Goal: Transaction & Acquisition: Purchase product/service

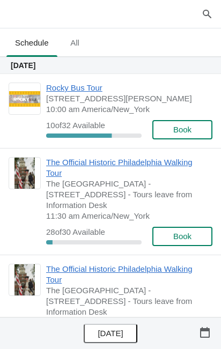
click at [78, 90] on span "Rocky Bus Tour" at bounding box center [126, 88] width 161 height 11
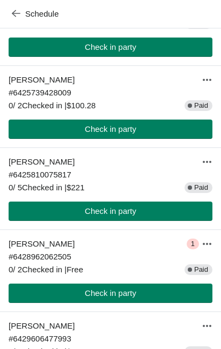
scroll to position [504, 0]
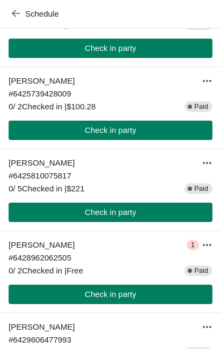
click at [136, 222] on button "Check in party" at bounding box center [111, 212] width 204 height 19
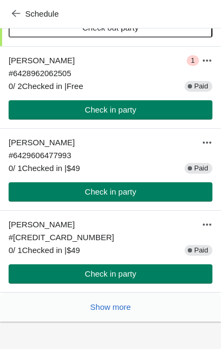
scroll to position [695, 0]
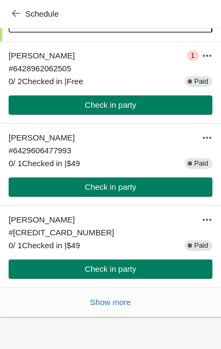
click at [130, 192] on span "Check in party" at bounding box center [111, 187] width 52 height 9
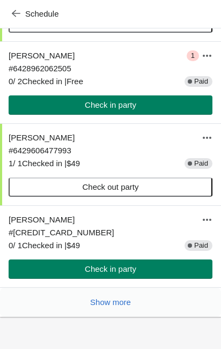
scroll to position [711, 0]
click at [124, 303] on span "Show more" at bounding box center [110, 302] width 41 height 9
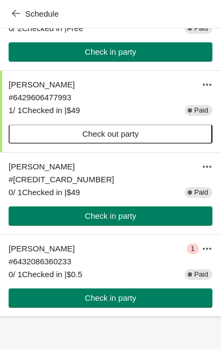
scroll to position [764, 0]
click at [120, 294] on span "Check in party" at bounding box center [111, 298] width 52 height 9
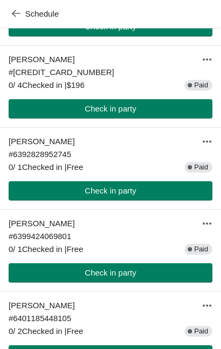
scroll to position [195, 0]
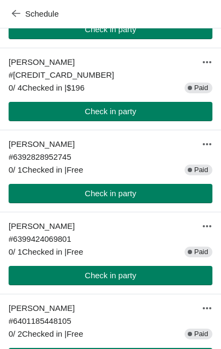
click at [123, 198] on span "Check in party" at bounding box center [111, 193] width 52 height 9
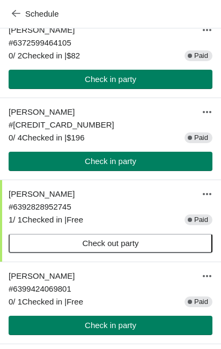
scroll to position [144, 0]
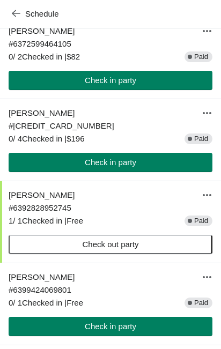
click at [119, 167] on span "Check in party" at bounding box center [111, 162] width 52 height 9
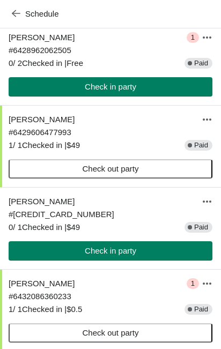
scroll to position [717, 0]
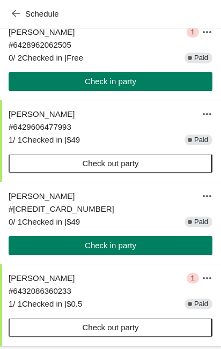
click at [128, 255] on button "Check in party" at bounding box center [111, 245] width 204 height 19
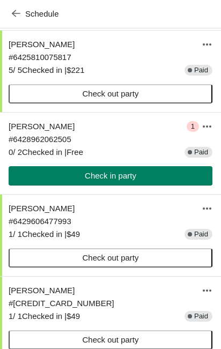
scroll to position [622, 0]
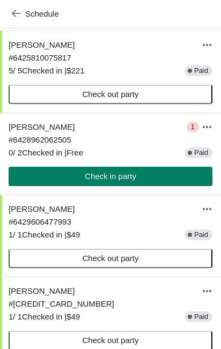
click at [131, 181] on span "Check in party" at bounding box center [111, 176] width 52 height 9
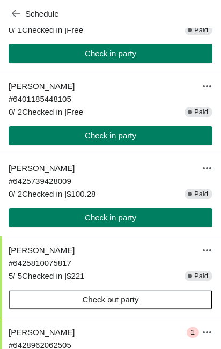
scroll to position [415, 0]
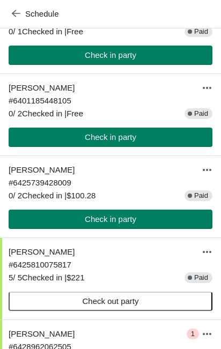
click at [116, 224] on span "Check in party" at bounding box center [111, 219] width 52 height 9
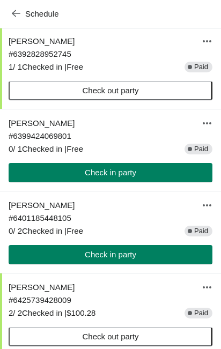
scroll to position [298, 0]
click at [126, 259] on span "Check in party" at bounding box center [111, 255] width 52 height 9
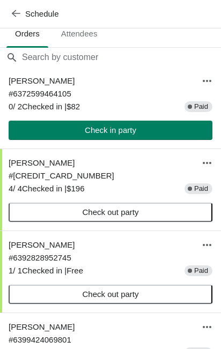
scroll to position [93, 0]
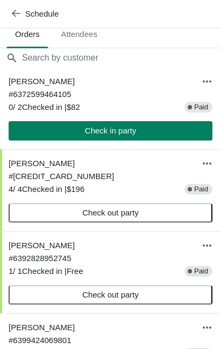
click at [134, 135] on span "Check in party" at bounding box center [111, 131] width 52 height 9
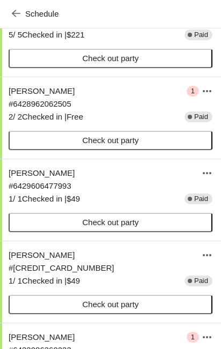
scroll to position [663, 0]
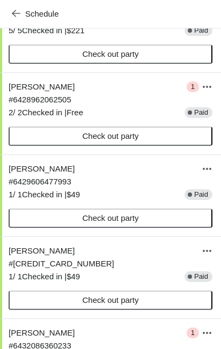
click at [210, 92] on icon "button" at bounding box center [207, 87] width 11 height 11
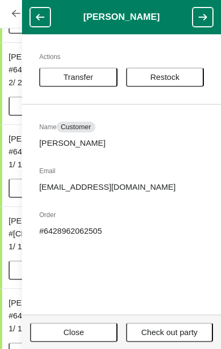
scroll to position [764, 0]
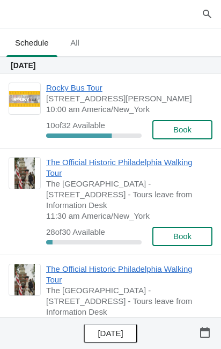
click at [93, 104] on span "[STREET_ADDRESS][PERSON_NAME]" at bounding box center [126, 98] width 161 height 11
click at [112, 99] on span "[STREET_ADDRESS][PERSON_NAME]" at bounding box center [126, 98] width 161 height 11
click at [80, 104] on span "[STREET_ADDRESS][PERSON_NAME]" at bounding box center [126, 98] width 161 height 11
click at [113, 104] on span "[STREET_ADDRESS][PERSON_NAME]" at bounding box center [126, 98] width 161 height 11
click at [47, 91] on span "Rocky Bus Tour" at bounding box center [126, 88] width 161 height 11
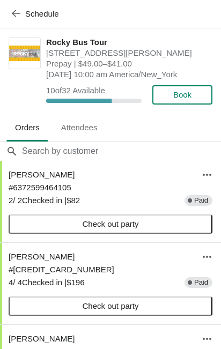
click at [76, 69] on span "Prepay | $49.00–$41.00" at bounding box center [126, 63] width 161 height 11
click at [97, 56] on span "[STREET_ADDRESS][PERSON_NAME]" at bounding box center [126, 53] width 161 height 11
click at [83, 69] on span "Prepay | $49.00–$41.00" at bounding box center [126, 63] width 161 height 11
click at [73, 41] on span "Rocky Bus Tour" at bounding box center [126, 42] width 161 height 11
click at [85, 48] on span "[STREET_ADDRESS][PERSON_NAME]" at bounding box center [126, 53] width 161 height 11
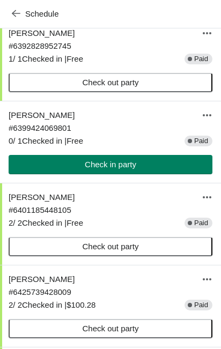
scroll to position [306, 0]
